Goal: Task Accomplishment & Management: Use online tool/utility

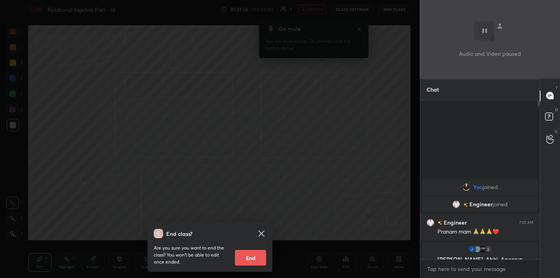
scroll to position [176, 117]
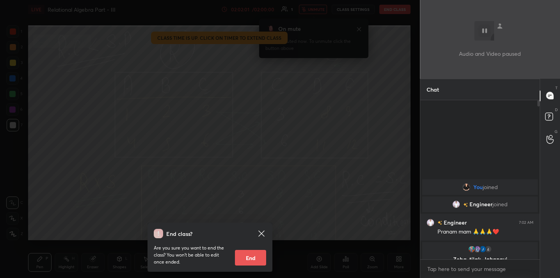
click at [250, 261] on button "End" at bounding box center [250, 258] width 31 height 16
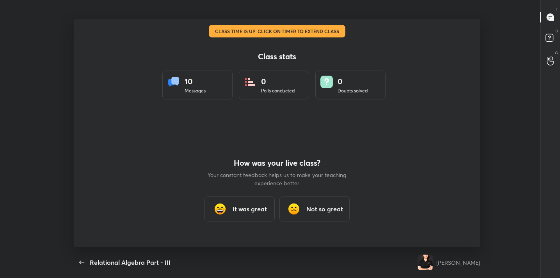
scroll to position [0, 0]
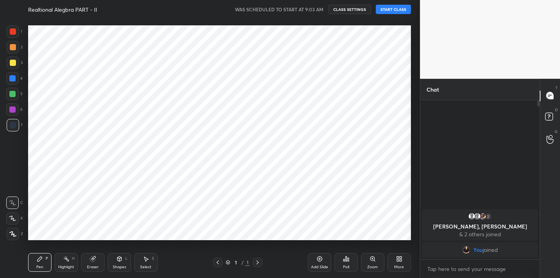
scroll to position [38809, 38648]
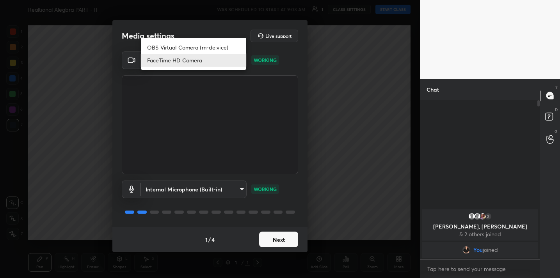
click at [223, 64] on body "1 2 3 4 5 6 7 C X Z C X Z E E Erase all H H Realtional Alegbra PART - II WAS SC…" at bounding box center [280, 139] width 560 height 278
click at [223, 43] on li "OBS Virtual Camera (m-de:vice)" at bounding box center [193, 47] width 105 height 13
type input "61fa9f482d58b362711db98fcd7eb81adc2336abc9bfe98d4b11a213a43057c3"
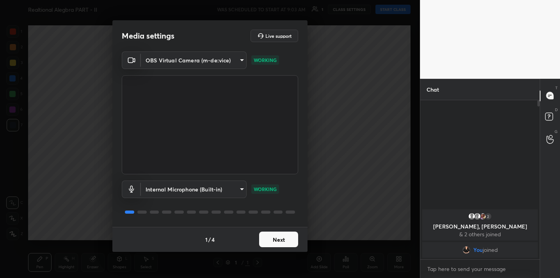
click at [278, 235] on button "Next" at bounding box center [278, 240] width 39 height 16
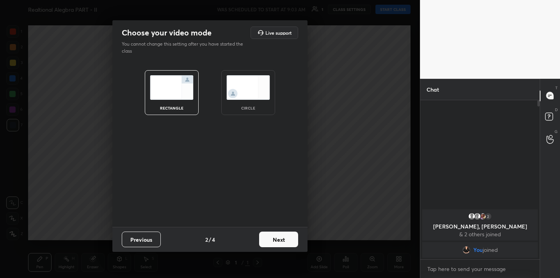
click at [278, 235] on button "Next" at bounding box center [278, 240] width 39 height 16
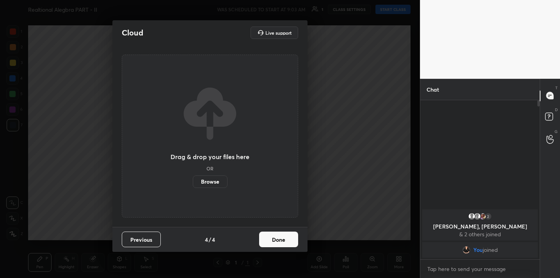
click at [278, 235] on button "Done" at bounding box center [278, 240] width 39 height 16
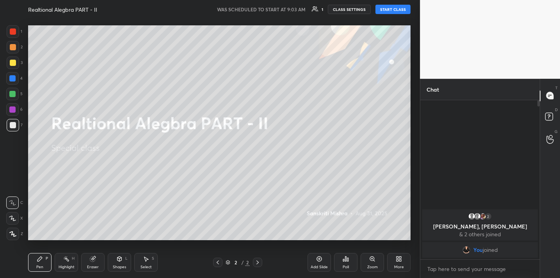
click at [384, 9] on button "START CLASS" at bounding box center [393, 9] width 35 height 9
click at [388, 13] on button "End Class" at bounding box center [395, 9] width 32 height 9
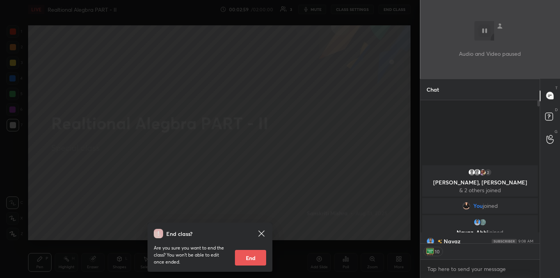
type textarea "x"
